Goal: Check status: Check status

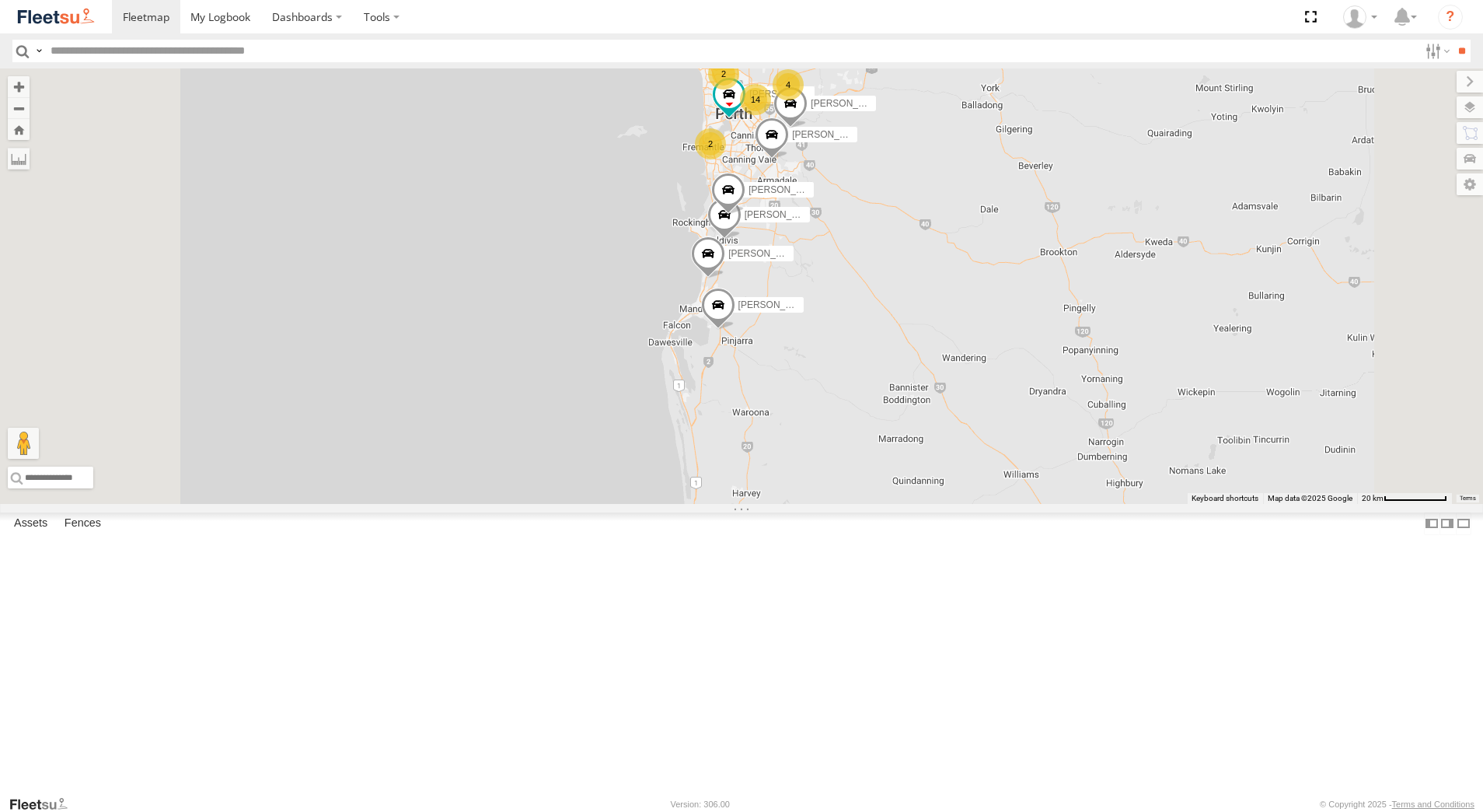
click at [0, 0] on div "[PERSON_NAME] - 1GOI925 -" at bounding box center [0, 0] width 0 height 0
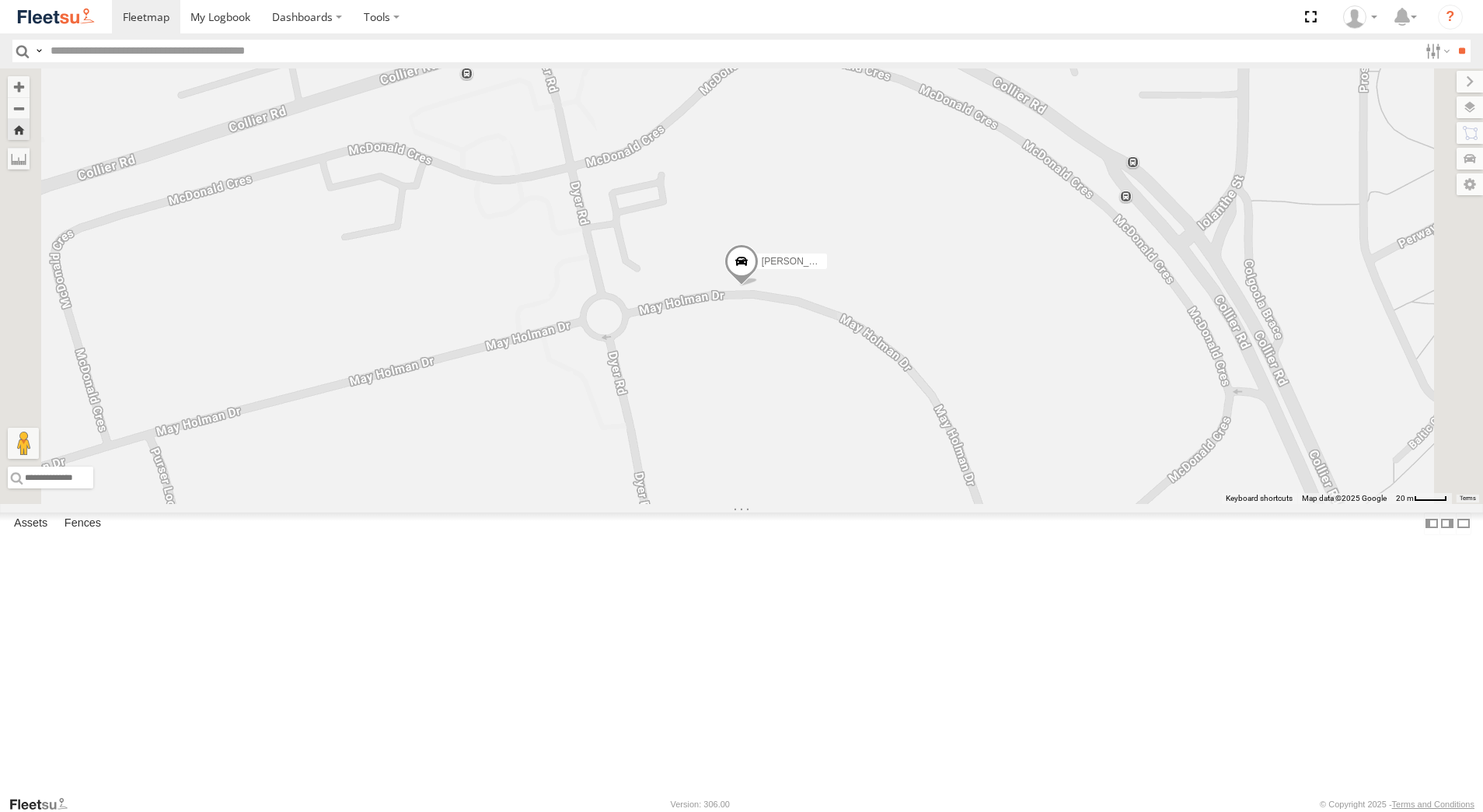
click at [0, 0] on div "[PERSON_NAME] - 1EVQ862" at bounding box center [0, 0] width 0 height 0
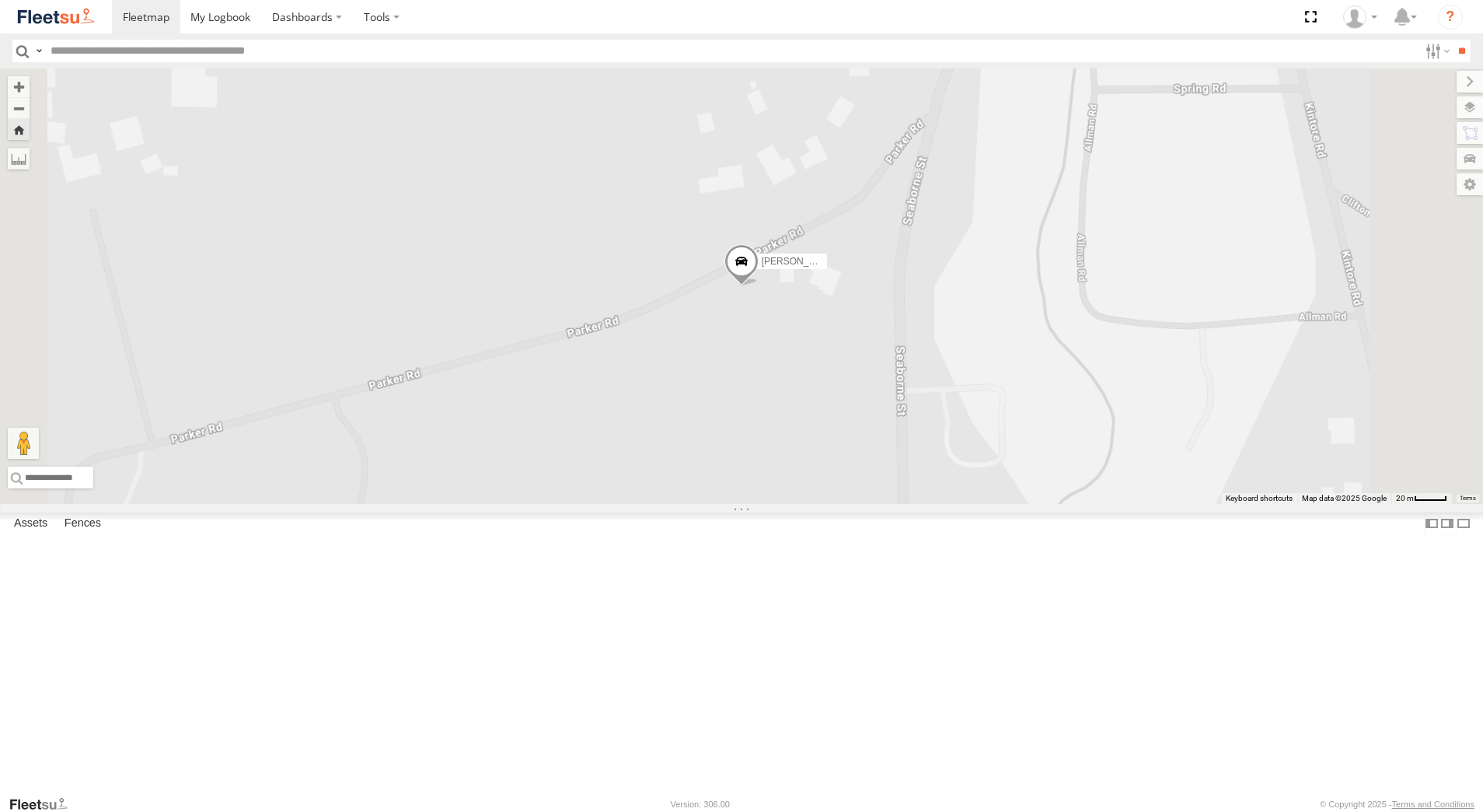
click at [759, 287] on span at bounding box center [742, 265] width 34 height 42
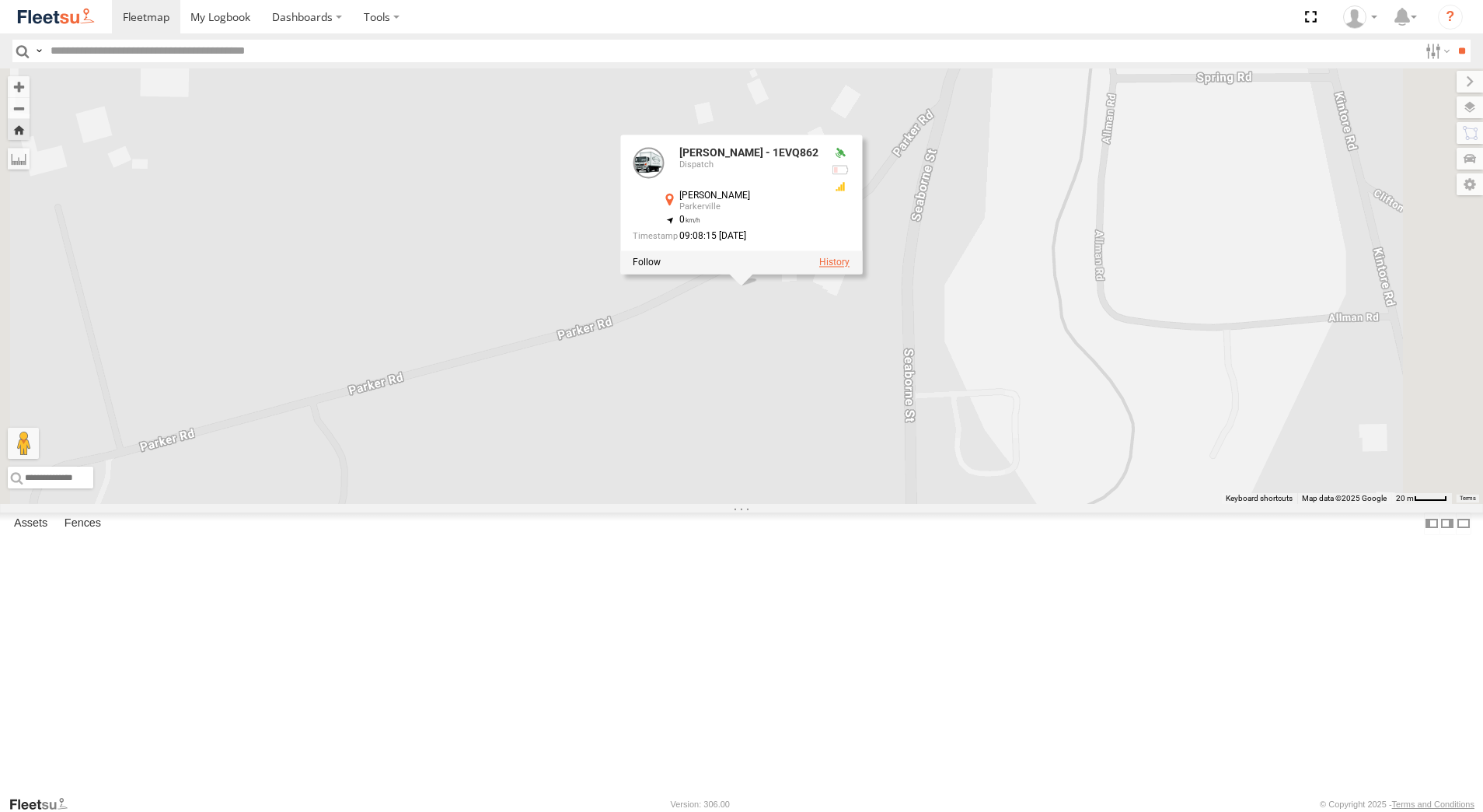
click at [850, 268] on label at bounding box center [835, 263] width 30 height 11
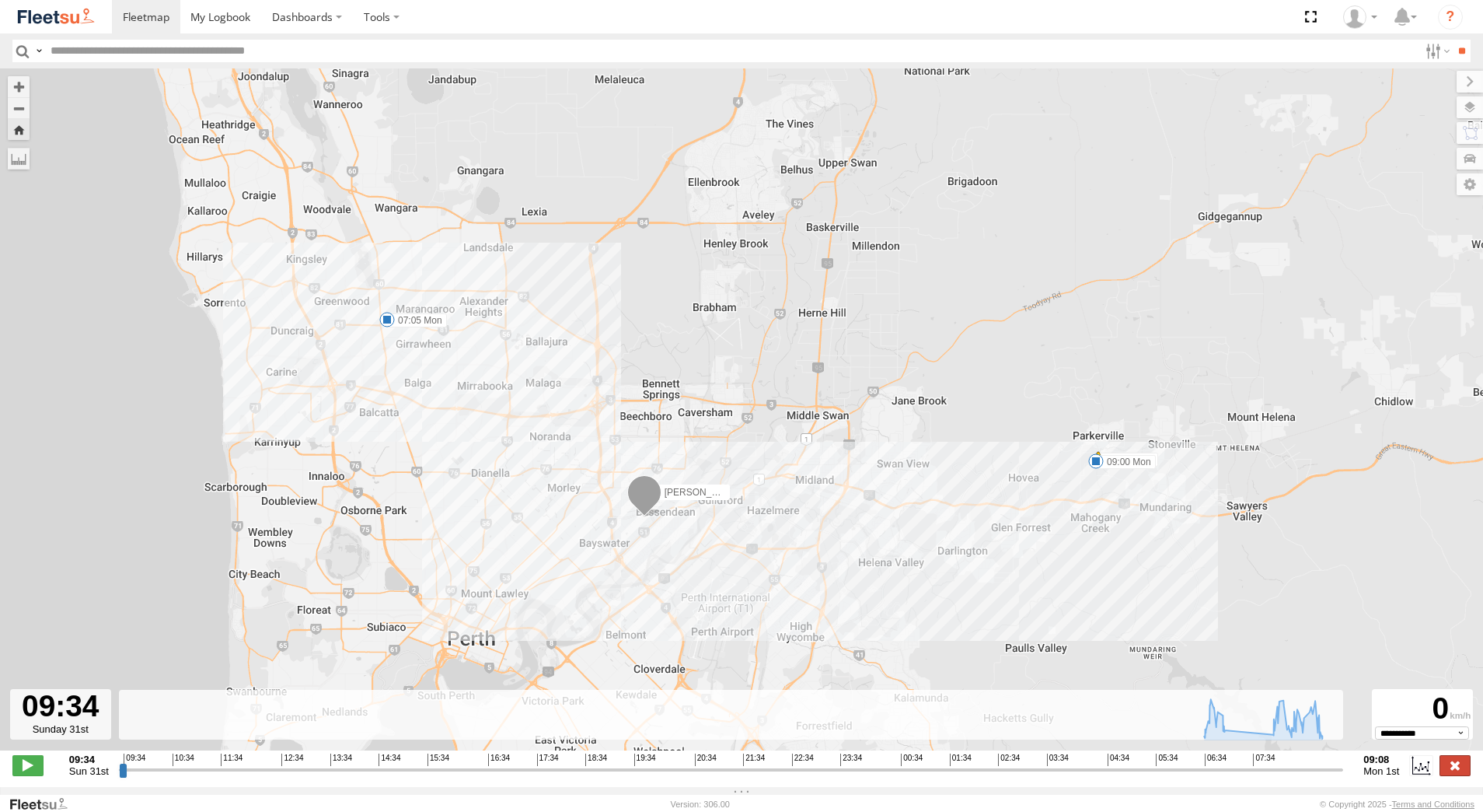
click at [1458, 773] on label at bounding box center [1456, 765] width 31 height 21
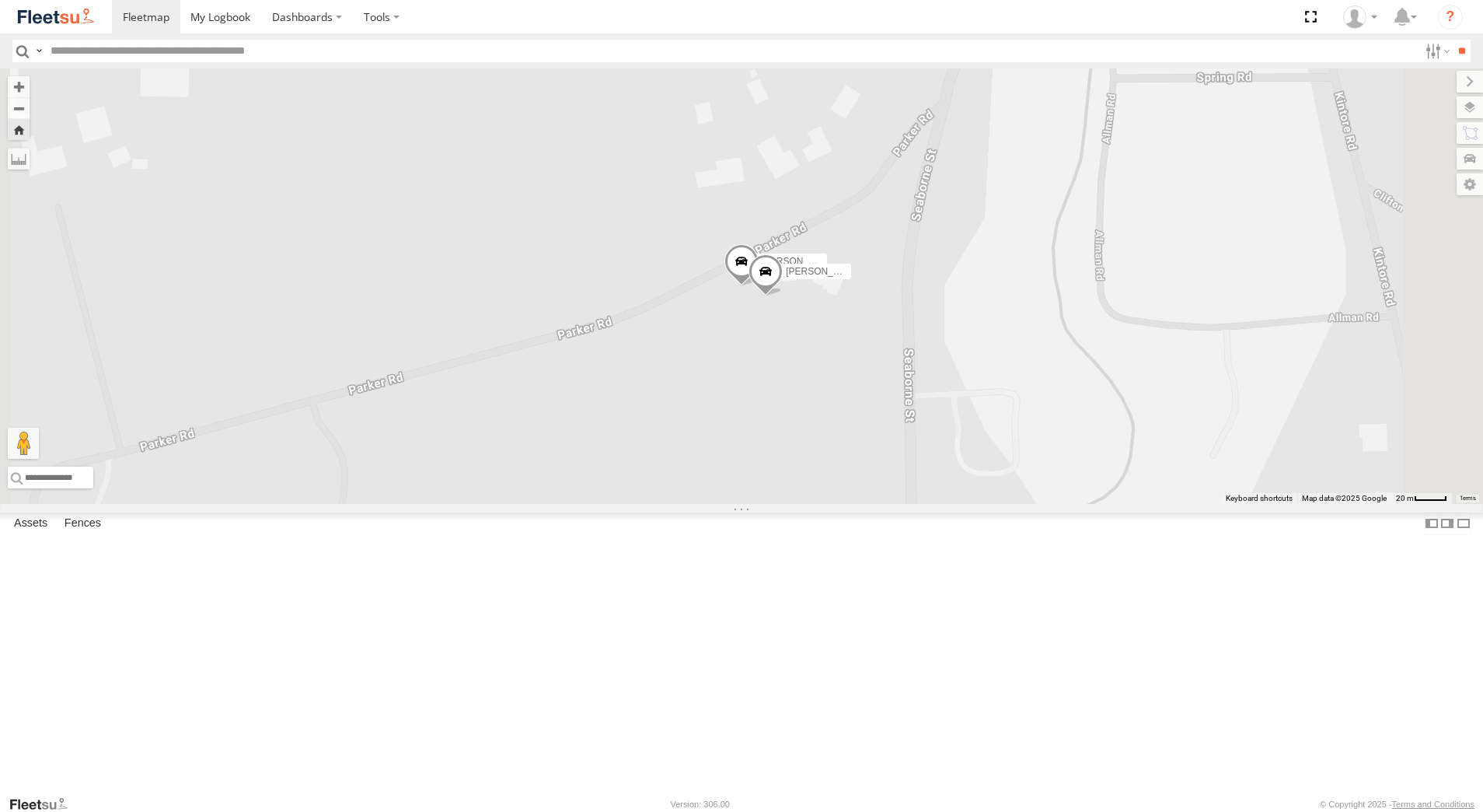
click at [0, 0] on div "[PERSON_NAME] - 1IJS864" at bounding box center [0, 0] width 0 height 0
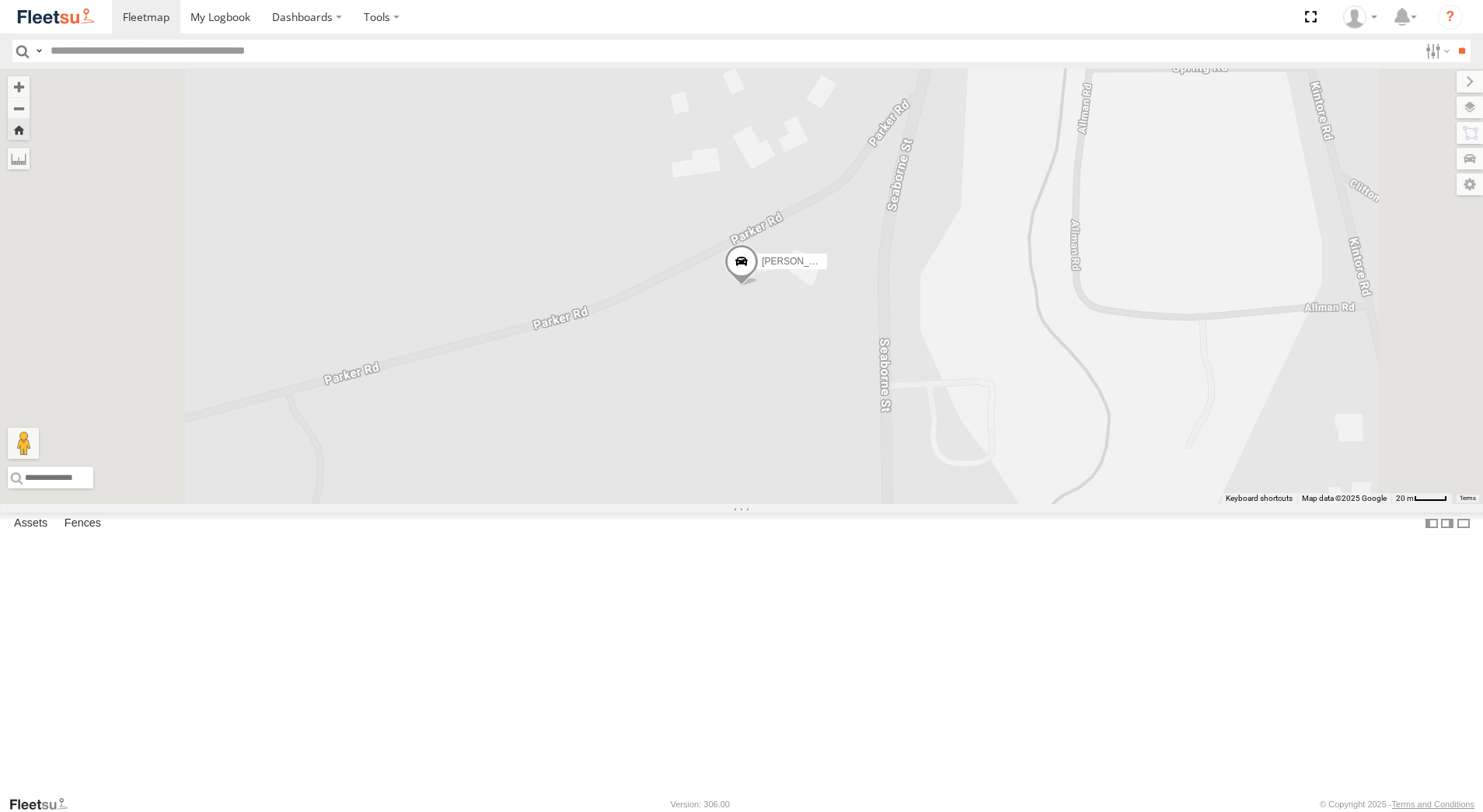
click at [759, 286] on span at bounding box center [742, 264] width 34 height 42
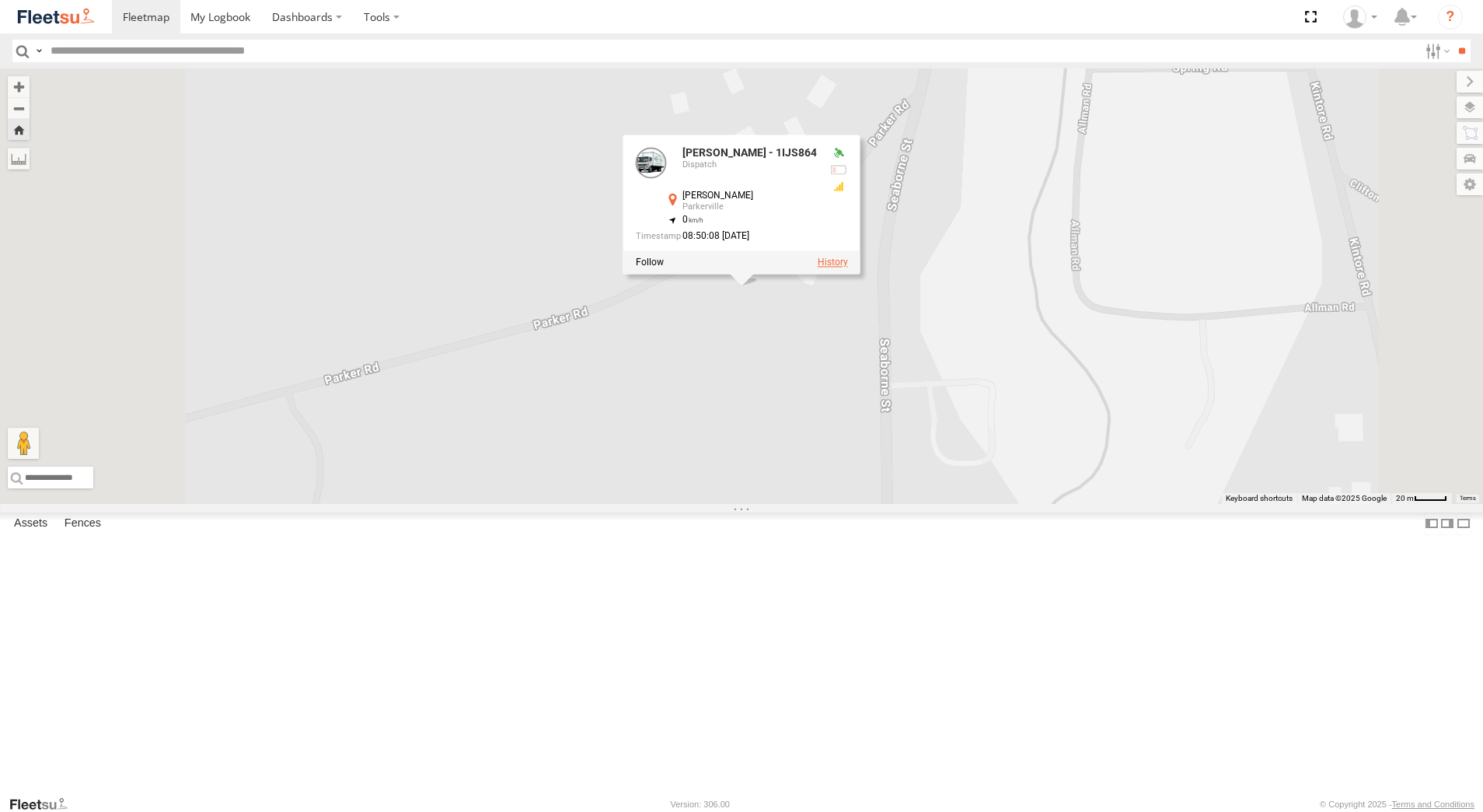
click at [848, 268] on label at bounding box center [833, 263] width 30 height 11
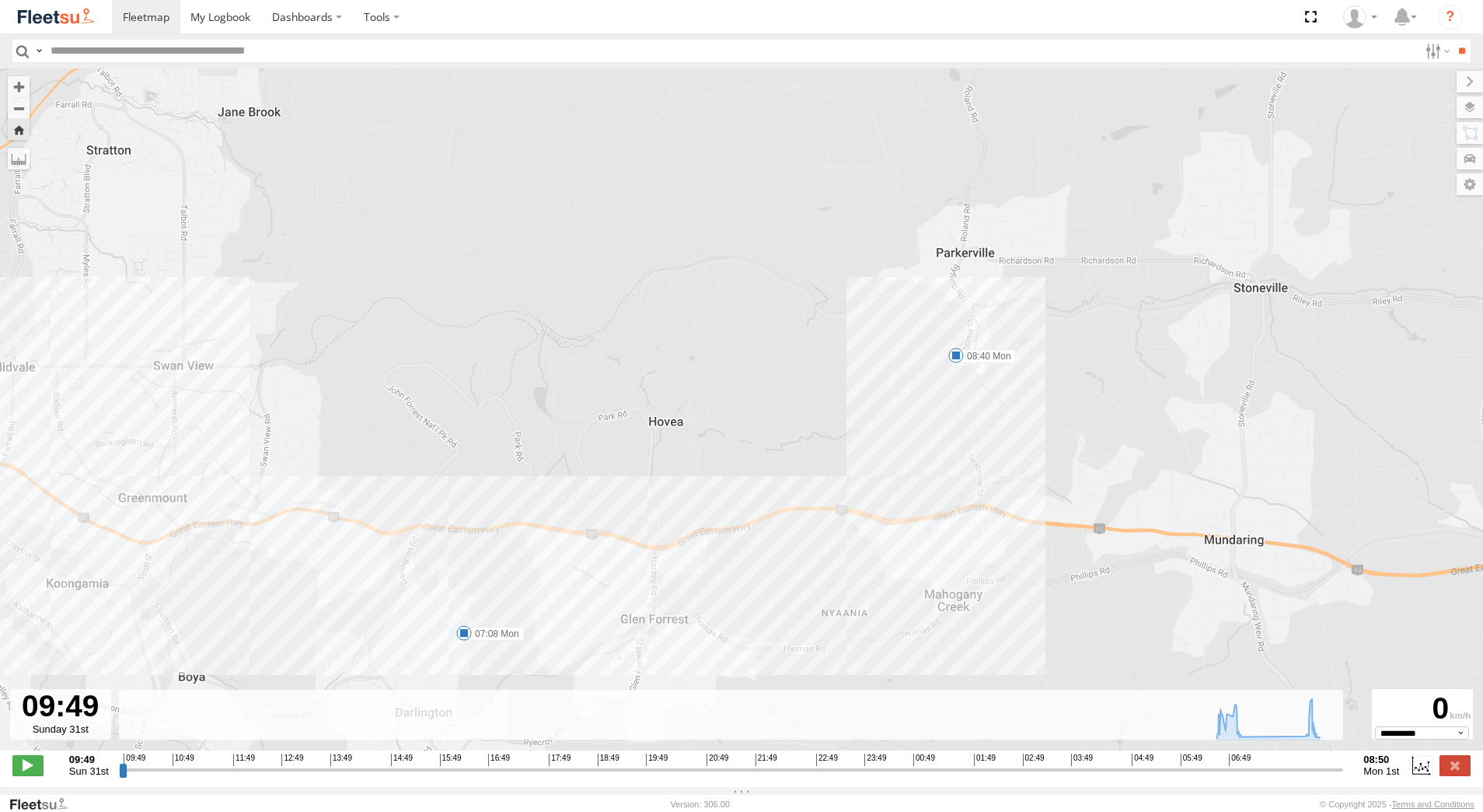
drag, startPoint x: 1200, startPoint y: 408, endPoint x: 957, endPoint y: 439, distance: 245.0
click at [957, 439] on div "[PERSON_NAME] - 1IJS864 07:08 Mon 08:40 Mon" at bounding box center [742, 417] width 1483 height 698
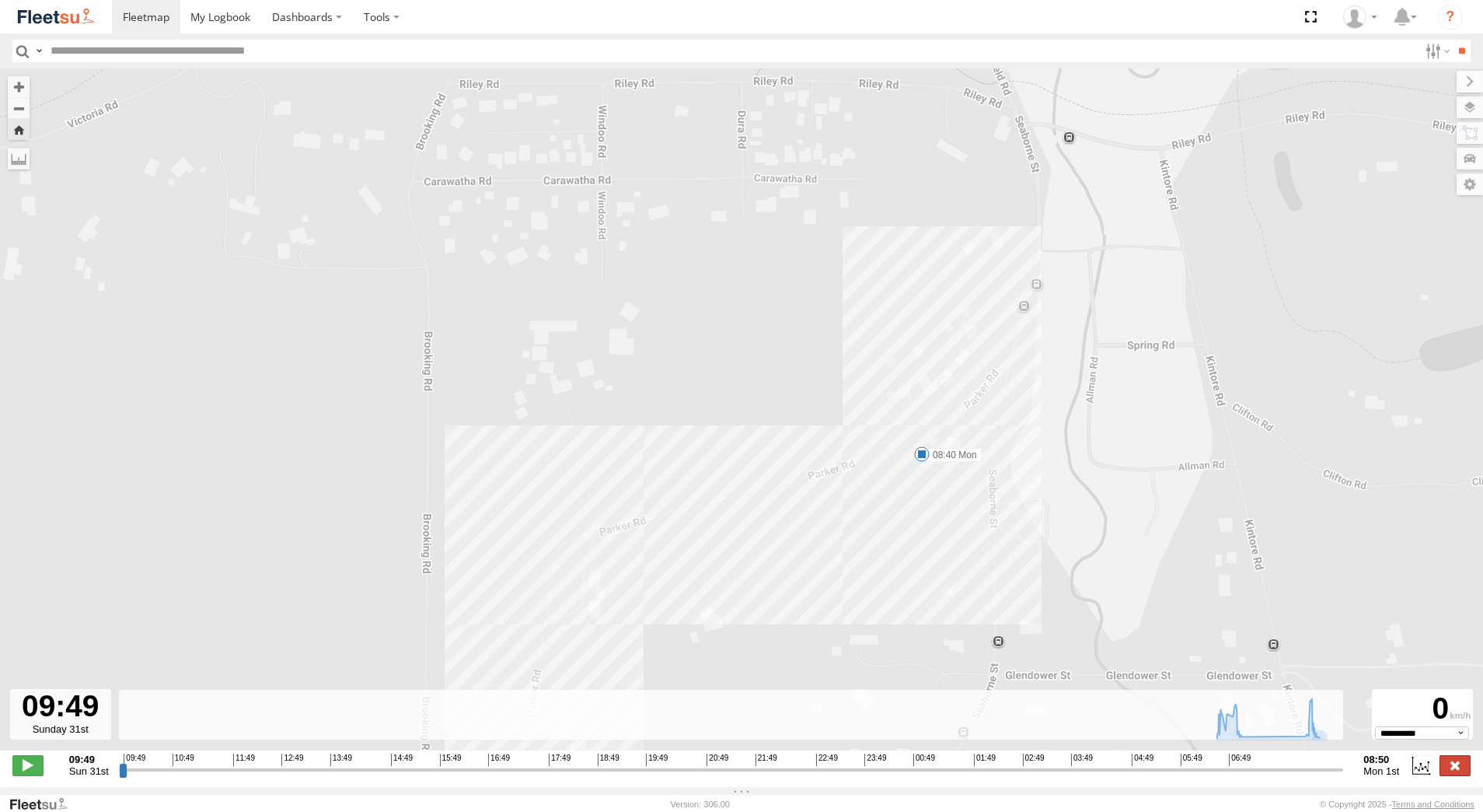
click at [1456, 768] on label at bounding box center [1456, 765] width 31 height 21
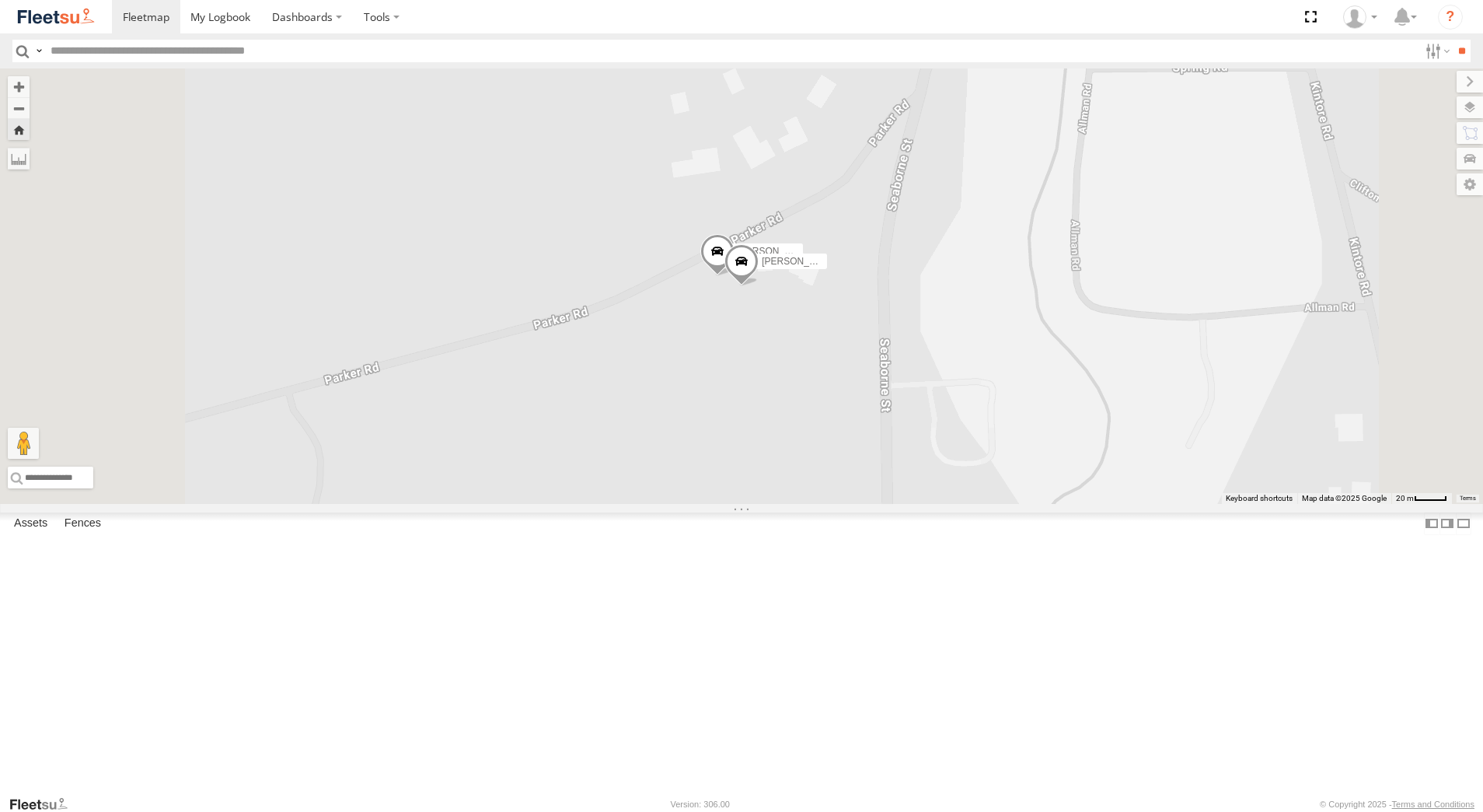
scroll to position [77, 0]
click at [0, 0] on div "[PERSON_NAME] - 1GOI926 - 0475 377 301 Dispatch Gnaraloo Rd Alkimos -31.62966 1…" at bounding box center [0, 0] width 0 height 0
click at [0, 0] on div "[PERSON_NAME] - 1GOI926 - 0475 377 301" at bounding box center [0, 0] width 0 height 0
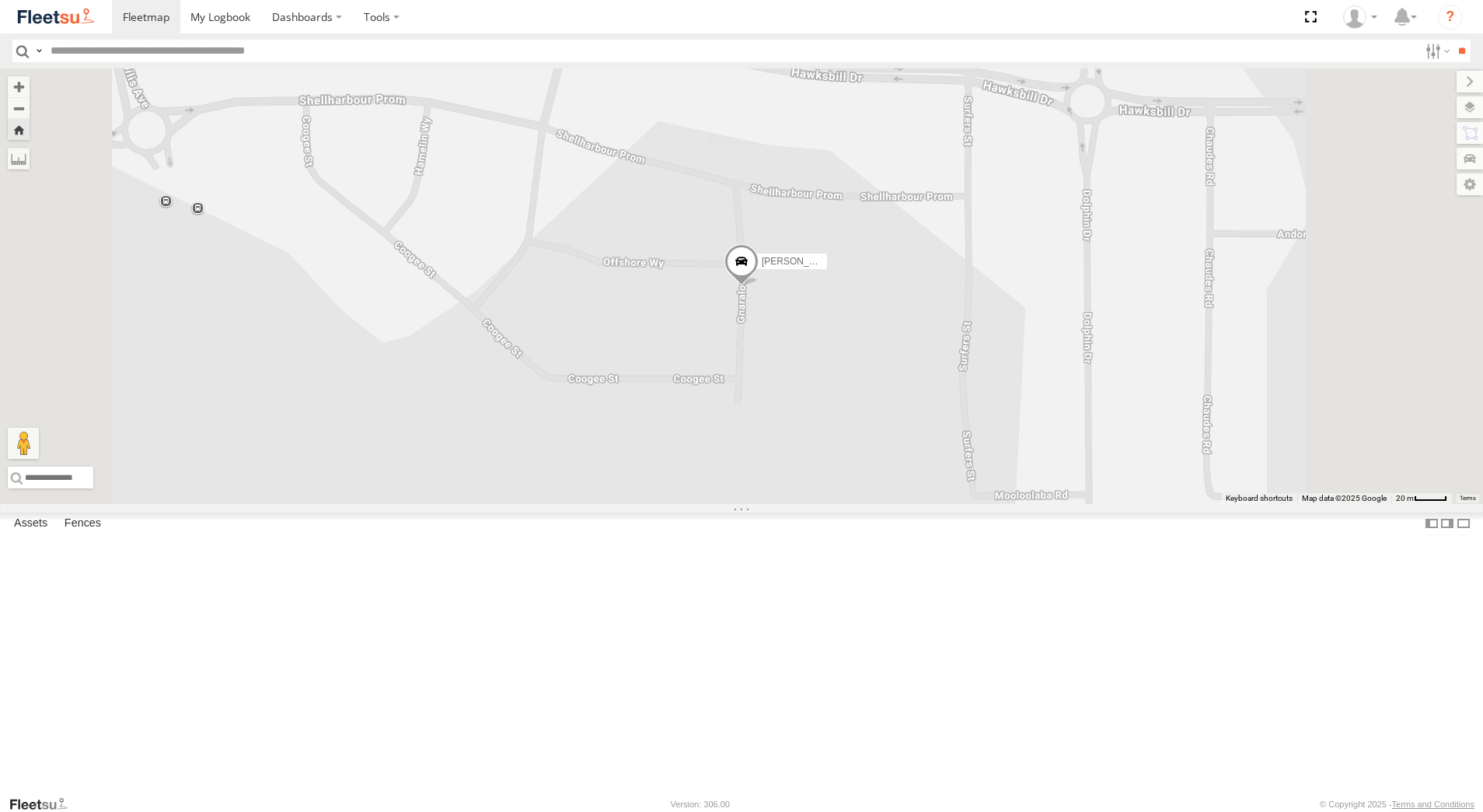
click at [759, 286] on span at bounding box center [742, 264] width 34 height 42
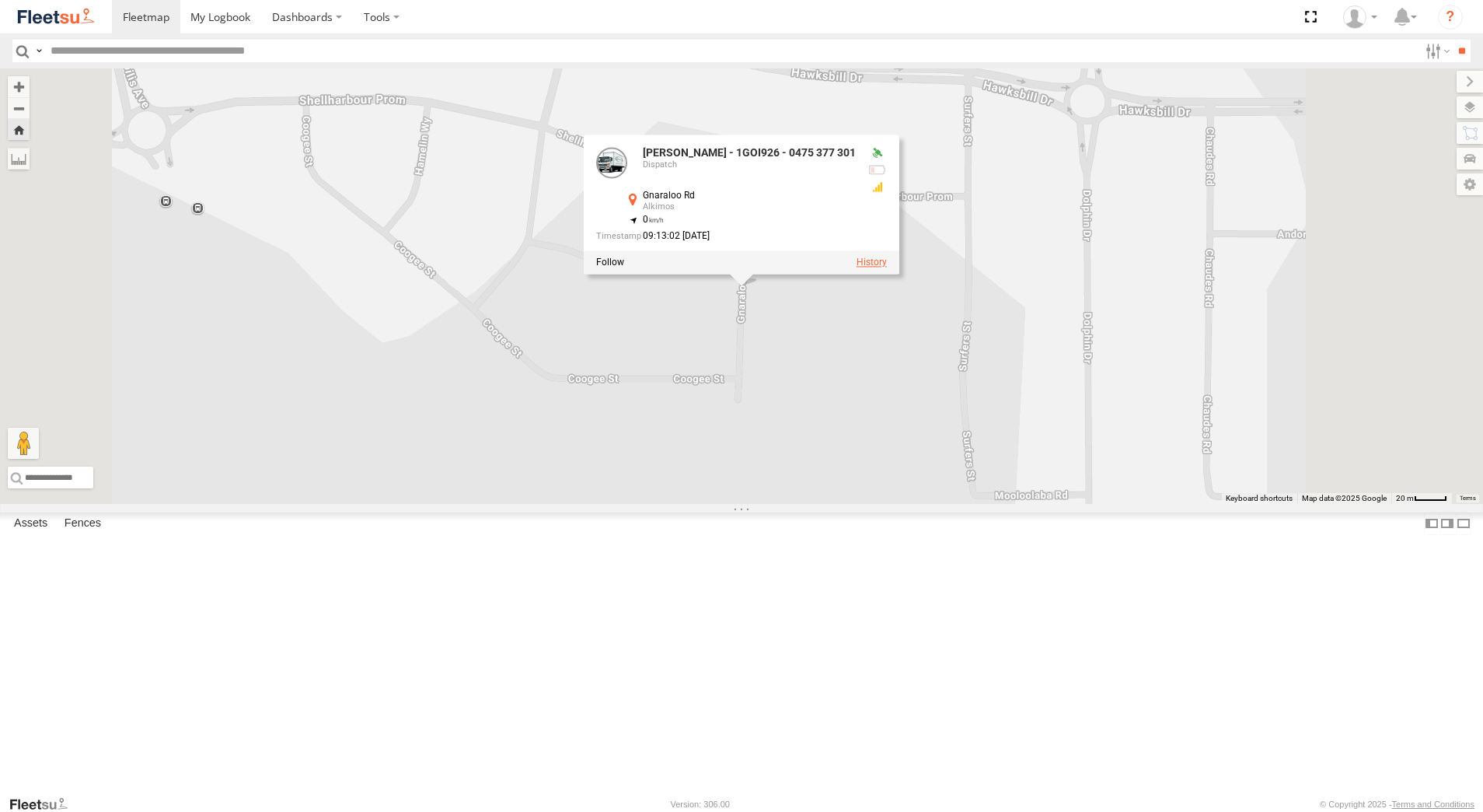
click at [887, 268] on label at bounding box center [872, 263] width 30 height 11
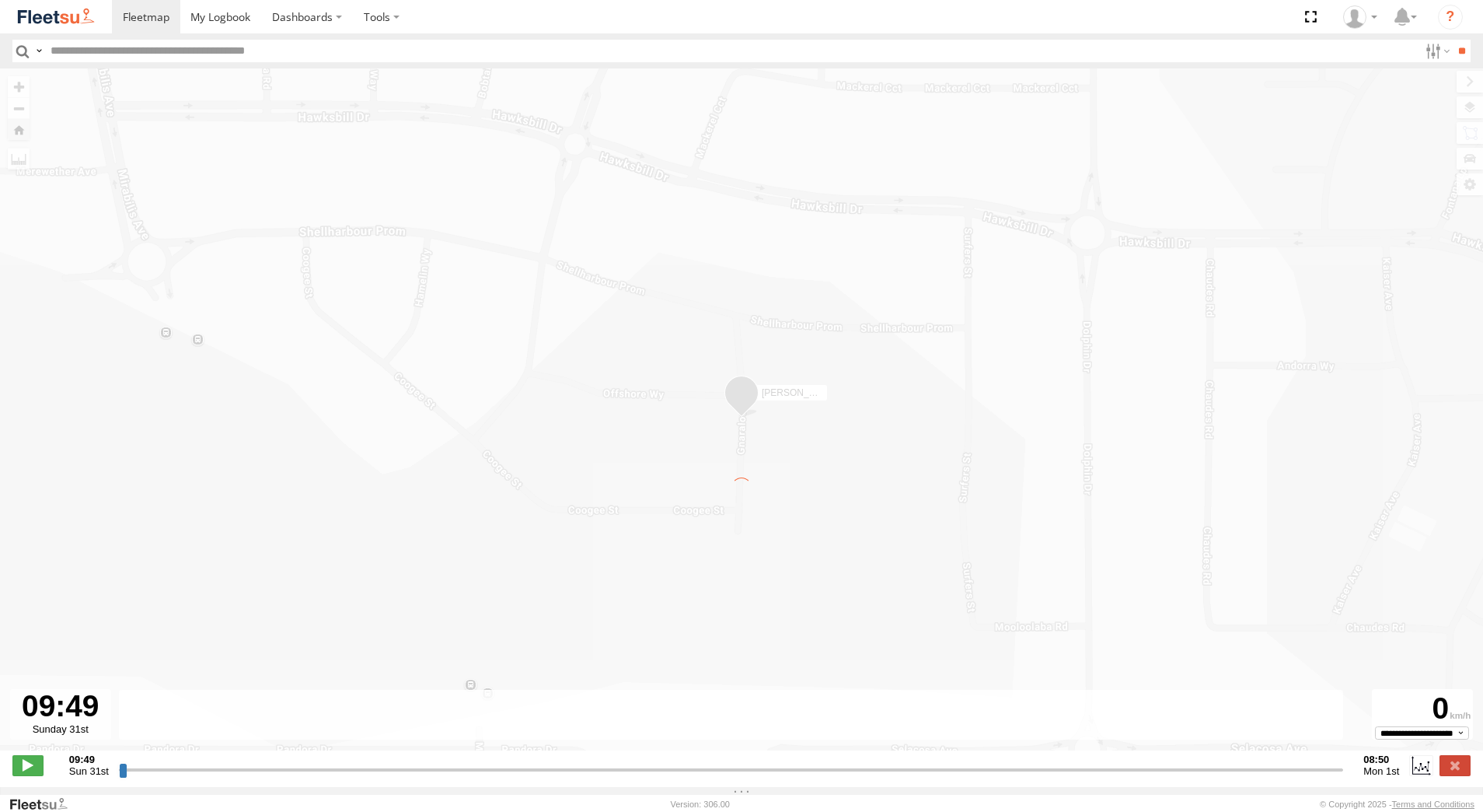
type input "**********"
